Goal: Task Accomplishment & Management: Complete application form

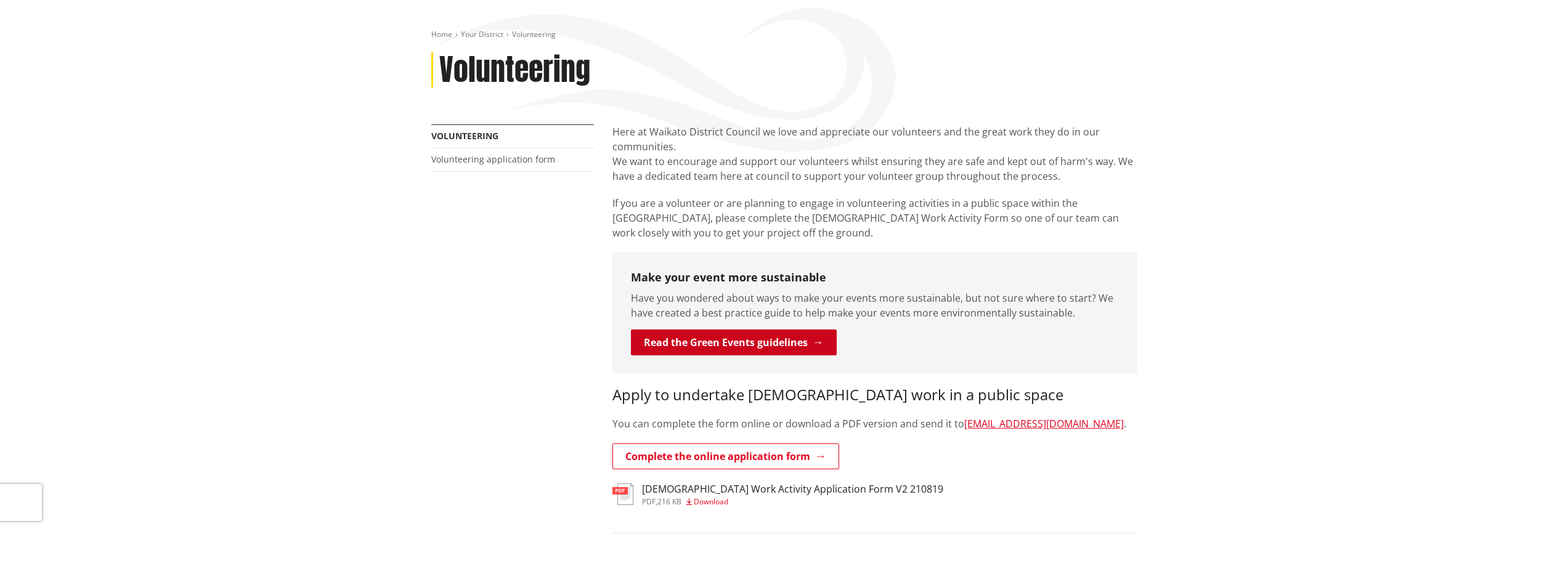
scroll to position [123, 0]
click at [690, 349] on link "Read the Green Events guidelines" at bounding box center [733, 343] width 205 height 26
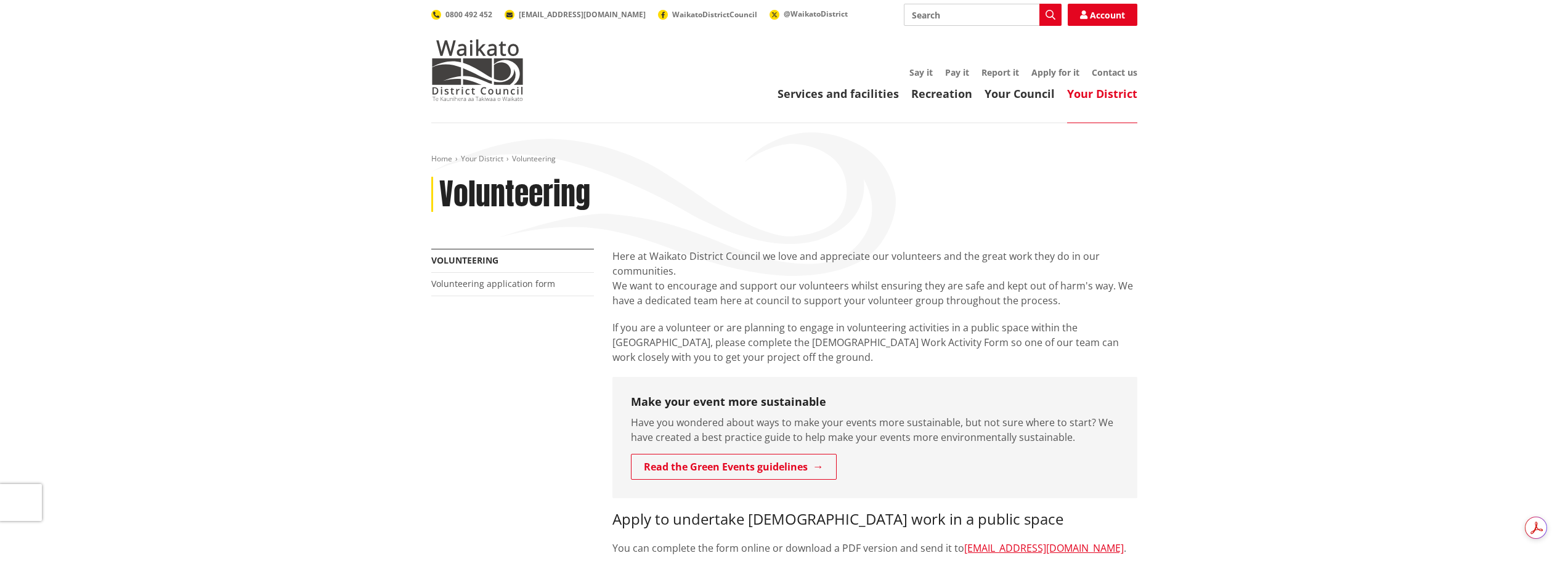
scroll to position [123, 0]
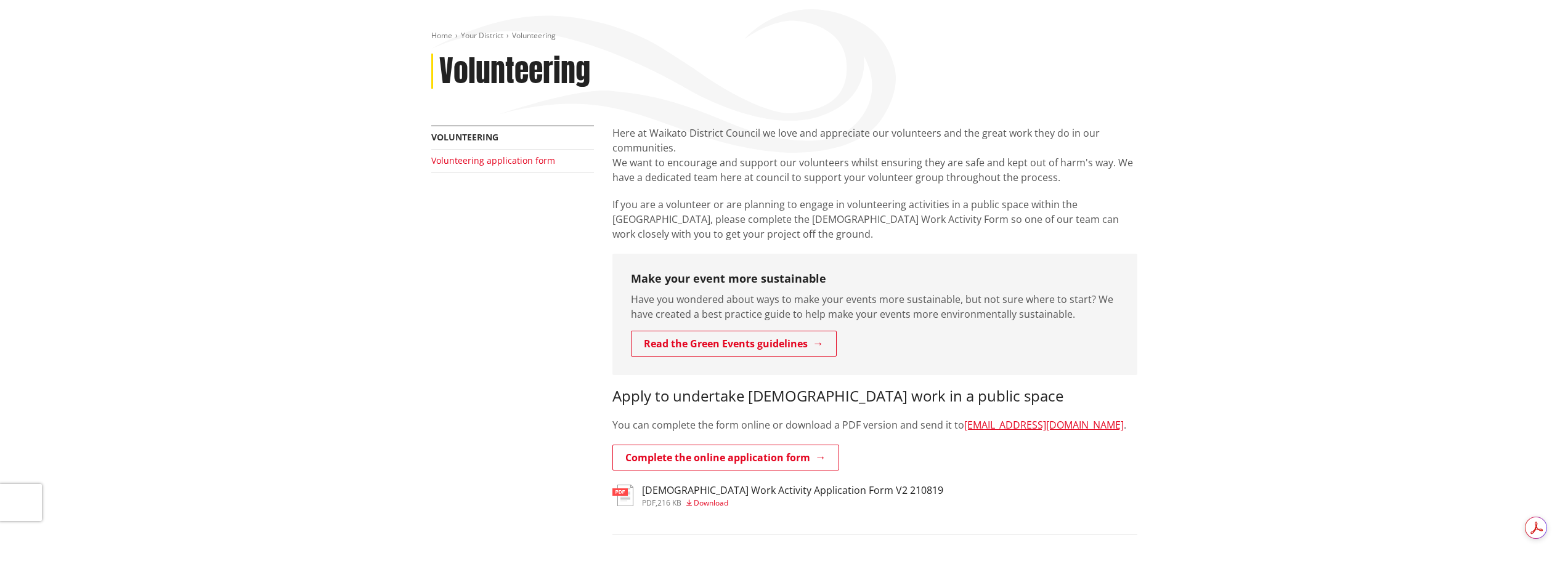
click at [469, 166] on link "Volunteering application form" at bounding box center [493, 160] width 124 height 11
